Goal: Navigation & Orientation: Find specific page/section

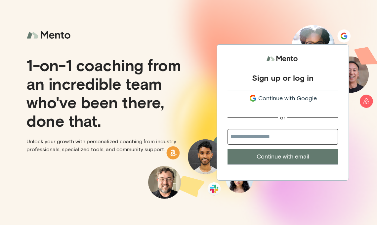
click at [291, 95] on span "Continue with Google" at bounding box center [287, 98] width 59 height 9
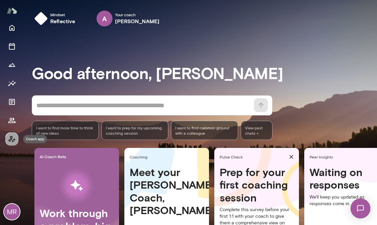
click at [13, 142] on icon "Coach app" at bounding box center [12, 139] width 8 height 8
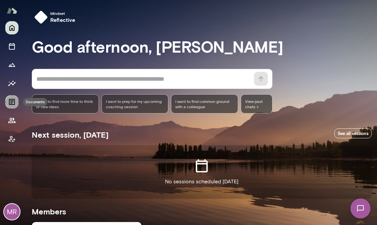
click at [12, 101] on icon "Documents" at bounding box center [12, 102] width 6 height 6
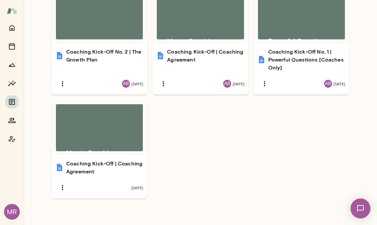
scroll to position [300, 0]
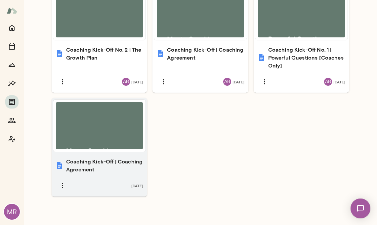
click at [124, 161] on h6 "Coaching Kick-Off | Coaching Agreement" at bounding box center [104, 166] width 77 height 16
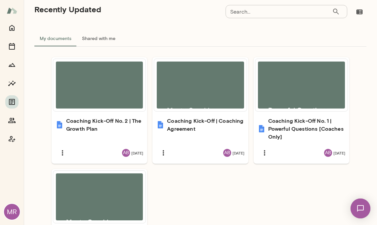
scroll to position [228, 0]
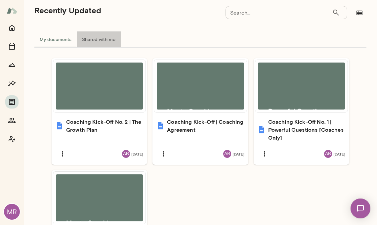
click at [98, 41] on button "Shared with me" at bounding box center [99, 39] width 44 height 16
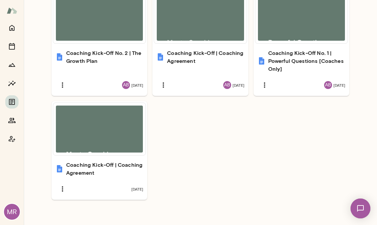
scroll to position [303, 0]
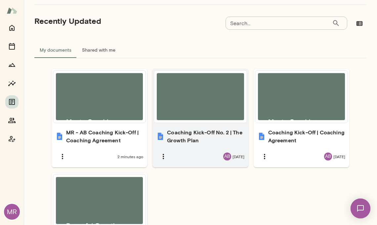
scroll to position [217, 0]
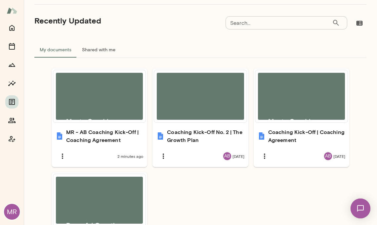
click at [97, 49] on button "Shared with me" at bounding box center [99, 50] width 44 height 16
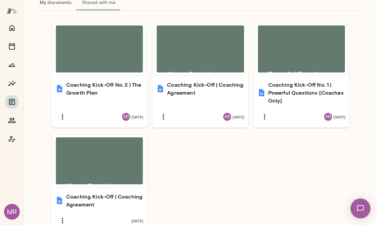
scroll to position [266, 0]
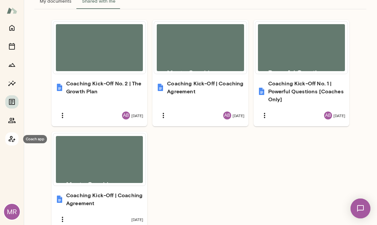
click at [13, 139] on icon "Coach app" at bounding box center [12, 139] width 8 height 8
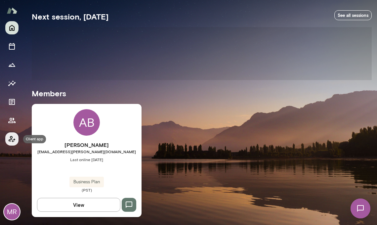
scroll to position [118, 0]
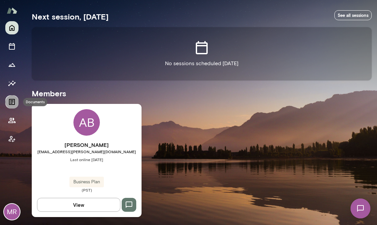
click at [13, 103] on icon "Documents" at bounding box center [12, 102] width 8 height 8
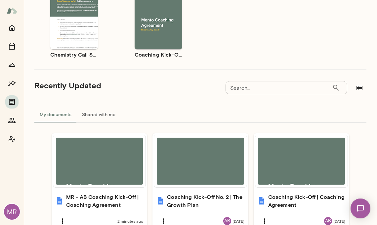
scroll to position [155, 0]
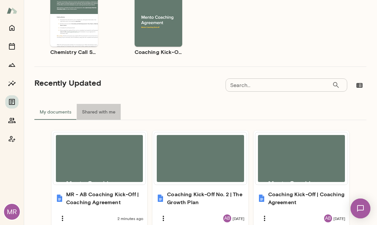
click at [105, 111] on button "Shared with me" at bounding box center [99, 112] width 44 height 16
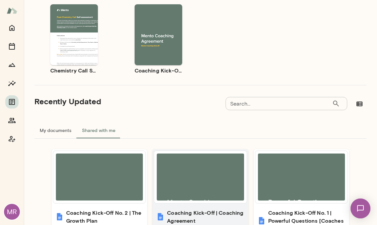
scroll to position [134, 0]
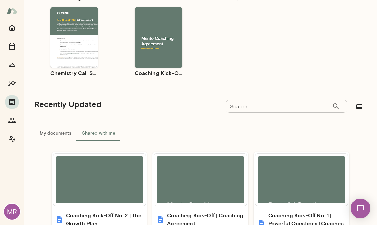
click at [57, 132] on button "My documents" at bounding box center [55, 133] width 42 height 16
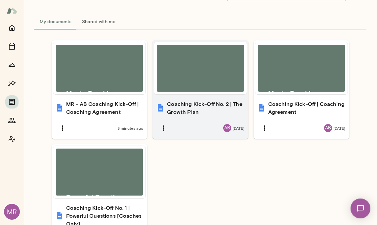
scroll to position [245, 0]
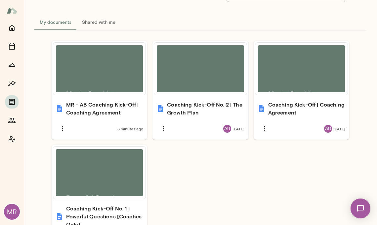
click at [104, 21] on button "Shared with me" at bounding box center [99, 22] width 44 height 16
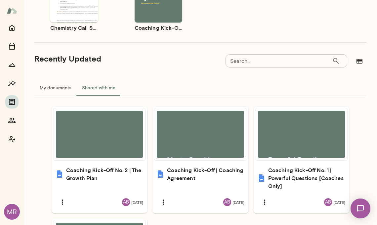
scroll to position [161, 0]
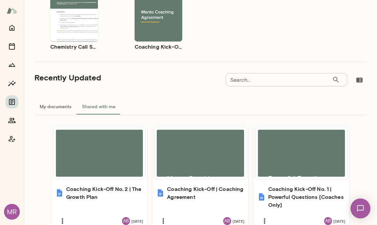
click at [52, 108] on button "My documents" at bounding box center [55, 107] width 42 height 16
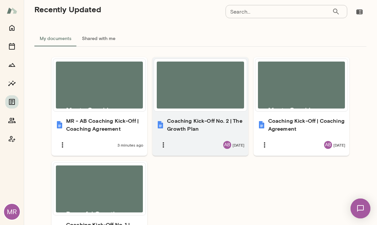
scroll to position [230, 0]
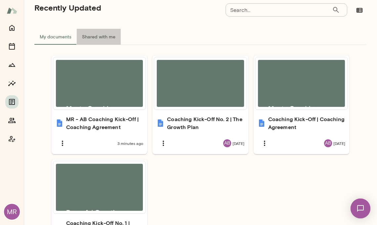
click at [95, 35] on button "Shared with me" at bounding box center [99, 37] width 44 height 16
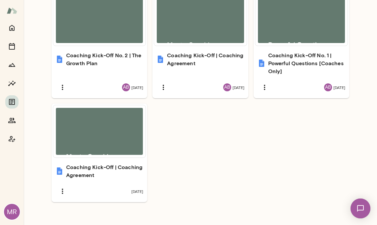
scroll to position [301, 0]
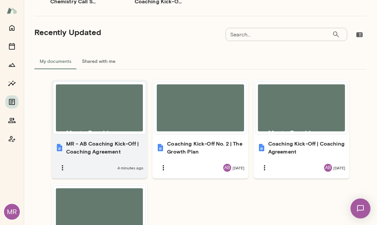
scroll to position [200, 0]
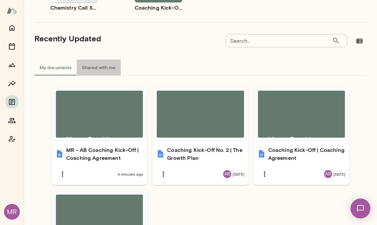
click at [103, 68] on button "Shared with me" at bounding box center [99, 68] width 44 height 16
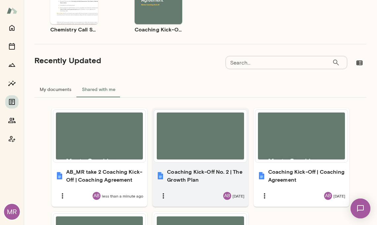
scroll to position [173, 0]
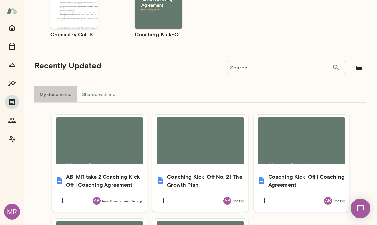
click at [56, 93] on button "My documents" at bounding box center [55, 94] width 42 height 16
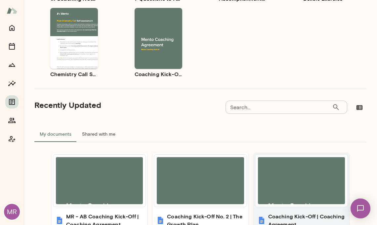
scroll to position [113, 0]
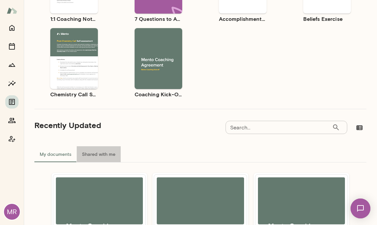
click at [103, 153] on button "Shared with me" at bounding box center [99, 154] width 44 height 16
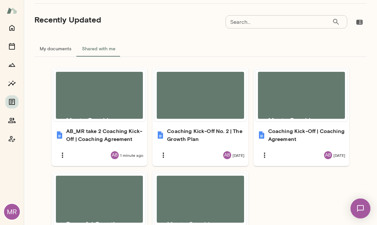
scroll to position [222, 0]
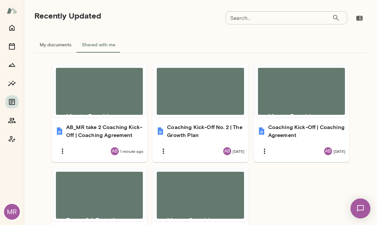
click at [56, 44] on button "My documents" at bounding box center [55, 45] width 42 height 16
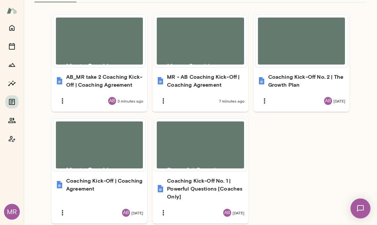
scroll to position [303, 0]
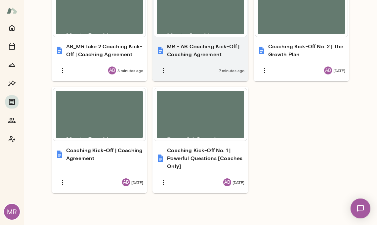
click at [210, 64] on div "7 minutes ago" at bounding box center [201, 71] width 88 height 14
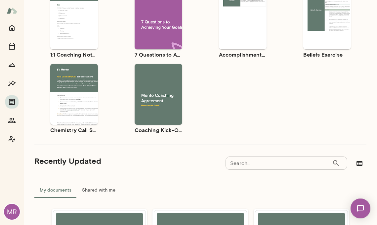
scroll to position [0, 0]
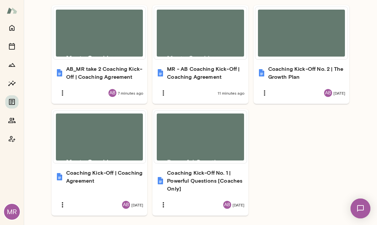
scroll to position [281, 0]
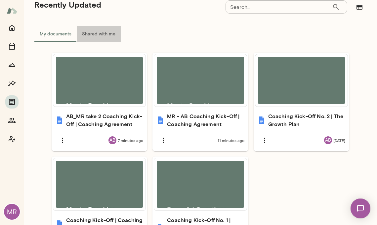
click at [106, 34] on button "Shared with me" at bounding box center [99, 34] width 44 height 16
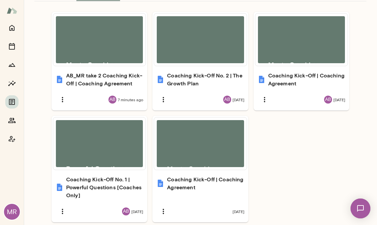
scroll to position [264, 0]
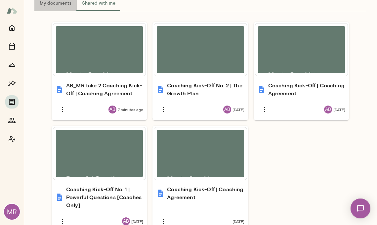
click at [51, 5] on button "My documents" at bounding box center [55, 3] width 42 height 16
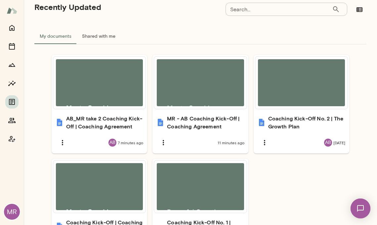
scroll to position [227, 0]
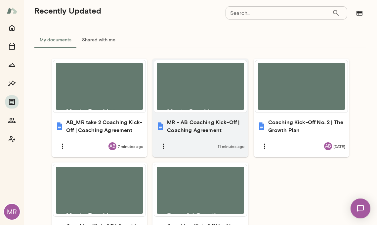
click at [231, 140] on div "11 minutes ago" at bounding box center [201, 146] width 88 height 14
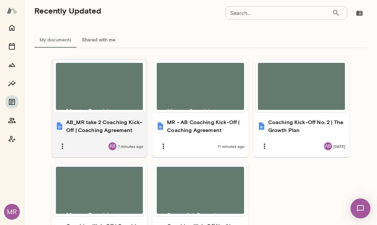
click at [92, 141] on div "AB 7 minutes ago" at bounding box center [100, 146] width 88 height 14
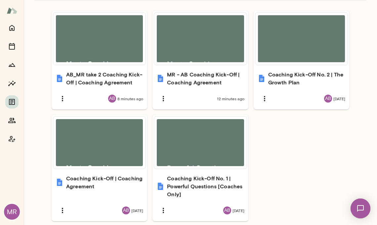
scroll to position [279, 0]
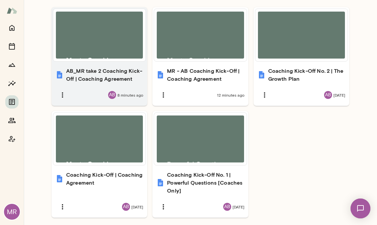
click at [92, 90] on div "AB 8 minutes ago" at bounding box center [100, 95] width 88 height 14
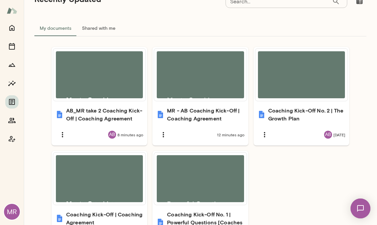
scroll to position [238, 0]
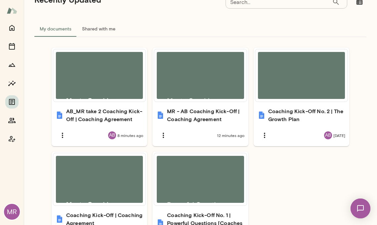
click at [95, 27] on button "Shared with me" at bounding box center [99, 29] width 44 height 16
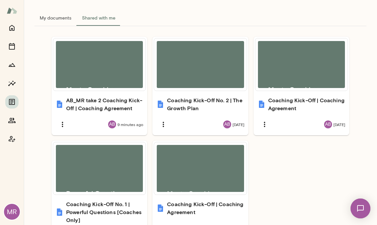
scroll to position [245, 0]
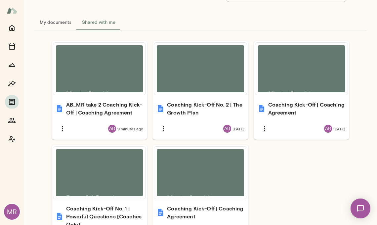
click at [54, 21] on button "My documents" at bounding box center [55, 22] width 42 height 16
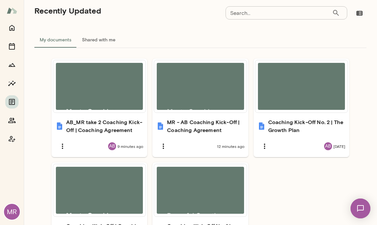
scroll to position [232, 0]
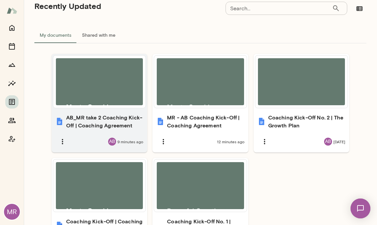
click at [91, 130] on div "AB_MR take 2 Coaching Kick-Off | Coaching Agreement AB 9 minutes ago" at bounding box center [100, 131] width 96 height 43
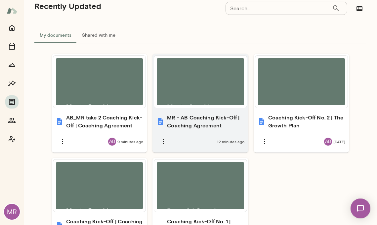
click at [216, 135] on div "12 minutes ago" at bounding box center [201, 142] width 88 height 14
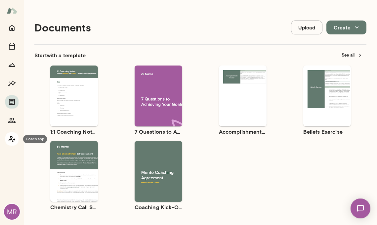
click at [11, 139] on icon "Coach app" at bounding box center [12, 139] width 8 height 8
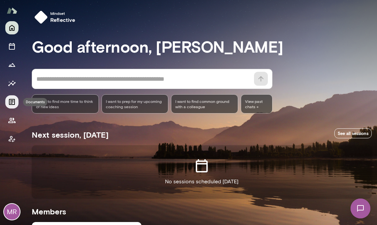
click at [12, 102] on icon "Documents" at bounding box center [12, 102] width 6 height 6
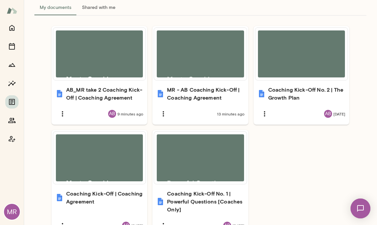
scroll to position [260, 0]
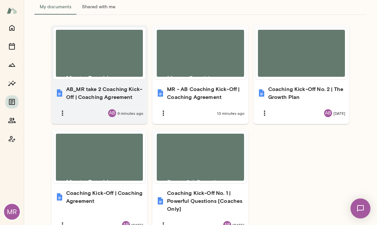
click at [92, 113] on div "AB 9 minutes ago" at bounding box center [100, 113] width 88 height 14
